Goal: Task Accomplishment & Management: Manage account settings

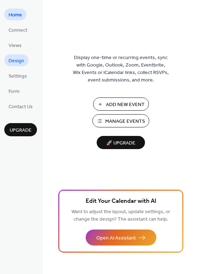
click at [13, 62] on span "Design" at bounding box center [17, 60] width 16 height 7
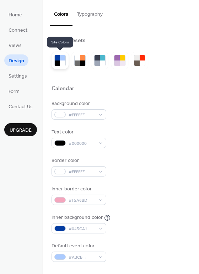
click at [57, 63] on div at bounding box center [57, 62] width 5 height 5
click at [62, 57] on div at bounding box center [62, 57] width 5 height 5
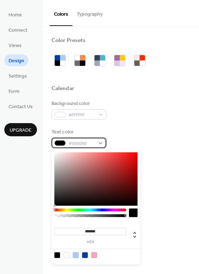
click at [100, 143] on div "#000000" at bounding box center [79, 143] width 55 height 10
click at [66, 253] on div at bounding box center [67, 255] width 6 height 6
type input "*******"
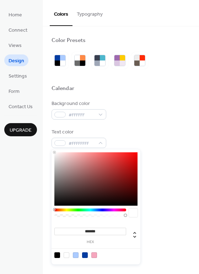
click at [68, 253] on div at bounding box center [67, 255] width 6 height 6
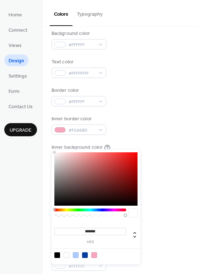
scroll to position [140, 0]
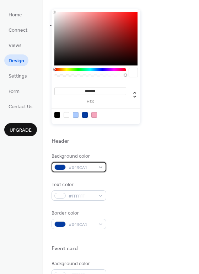
click at [98, 167] on div "#043CA1" at bounding box center [79, 167] width 55 height 10
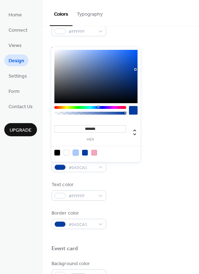
click at [77, 151] on div at bounding box center [76, 153] width 6 height 6
type input "*******"
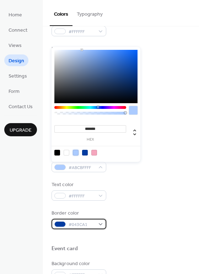
click at [99, 224] on div "#043CA1" at bounding box center [79, 224] width 55 height 10
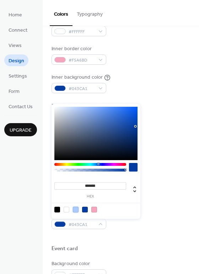
click at [76, 207] on div at bounding box center [76, 210] width 6 height 6
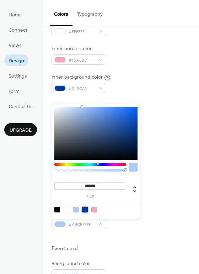
click at [84, 209] on div at bounding box center [85, 210] width 6 height 6
click at [77, 209] on div at bounding box center [76, 210] width 6 height 6
type input "*******"
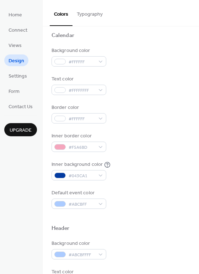
scroll to position [0, 0]
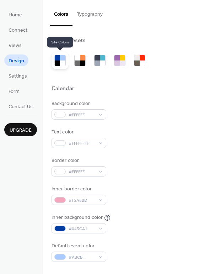
click at [62, 59] on div at bounding box center [62, 57] width 5 height 5
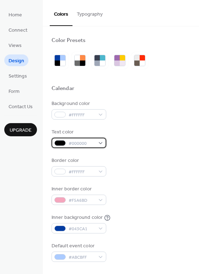
click at [81, 145] on span "#000000" at bounding box center [82, 143] width 26 height 7
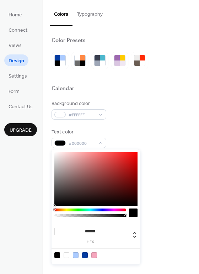
click at [64, 257] on div at bounding box center [67, 255] width 6 height 6
type input "*******"
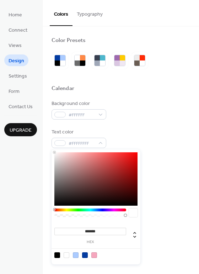
click at [68, 254] on div at bounding box center [67, 255] width 6 height 6
